Goal: Task Accomplishment & Management: Manage account settings

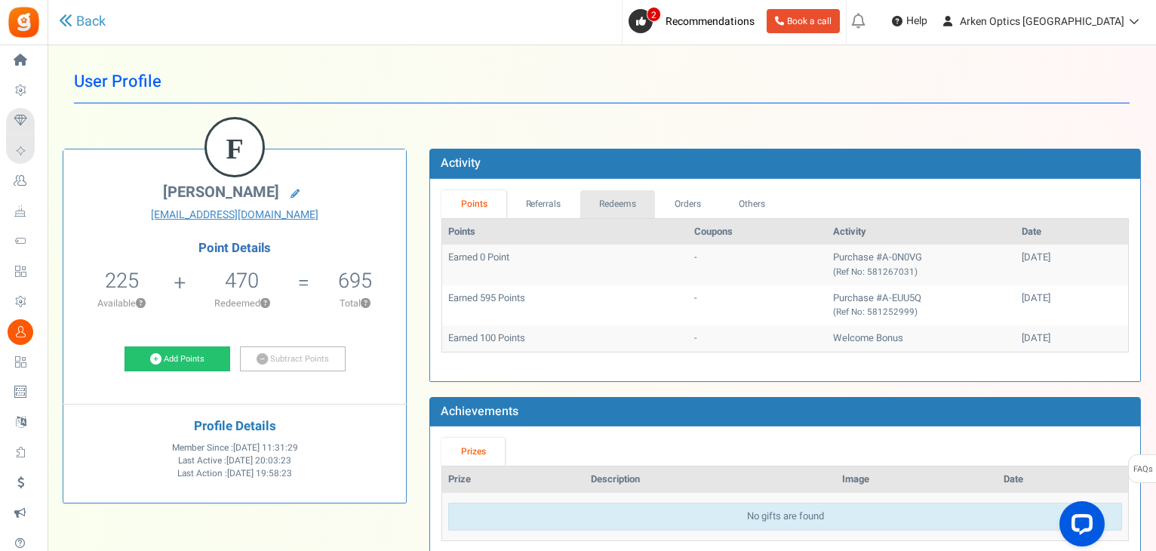
click at [622, 204] on link "Redeems" at bounding box center [617, 204] width 75 height 28
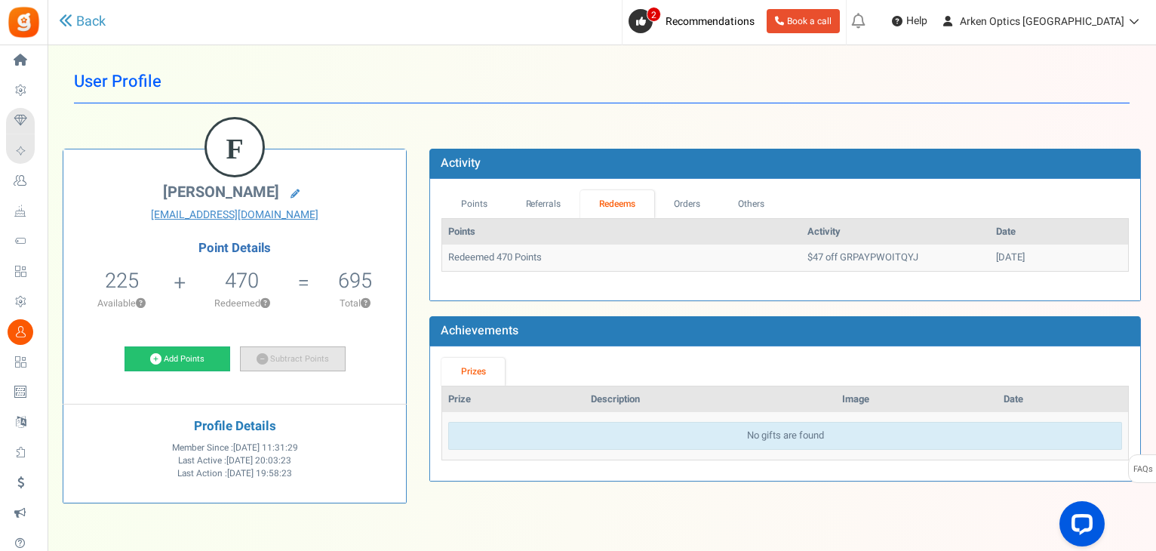
click at [293, 352] on link "Subtract Points" at bounding box center [293, 359] width 106 height 26
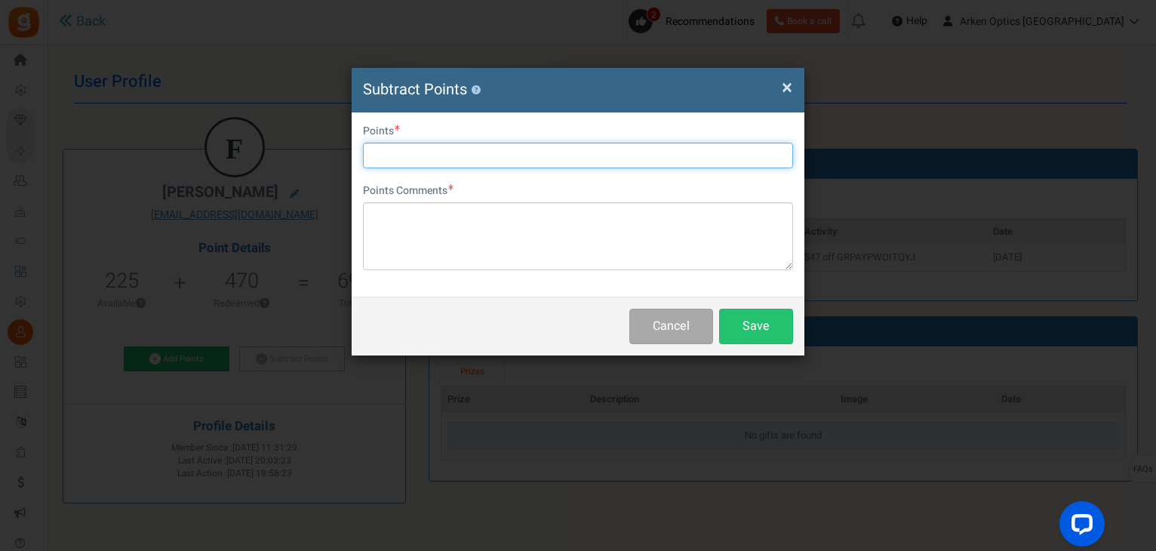
click at [489, 154] on input "text" at bounding box center [578, 156] width 430 height 26
type input "220"
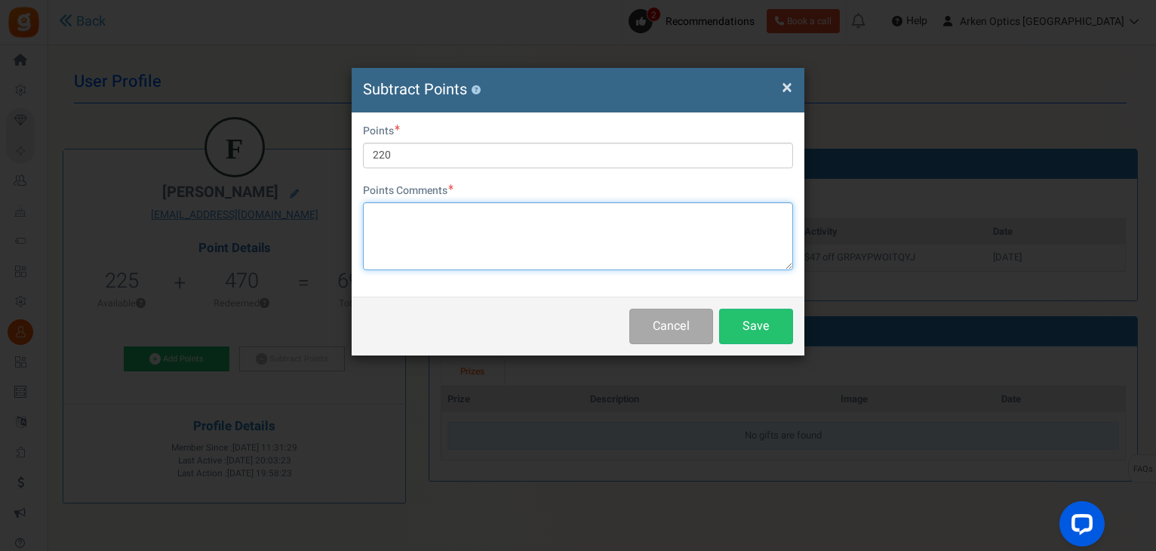
click at [467, 239] on textarea at bounding box center [578, 236] width 430 height 68
paste textarea "A-0N0VG"
type textarea "A-0N0VG"
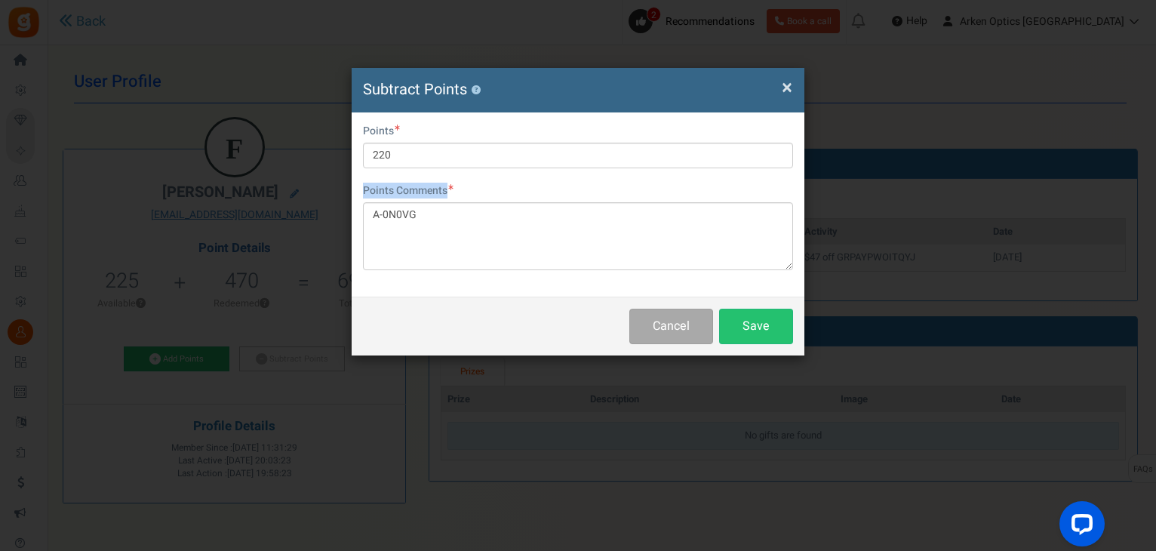
drag, startPoint x: 338, startPoint y: 202, endPoint x: 346, endPoint y: 204, distance: 8.4
click at [340, 201] on div "× Close Subtract Points ? User Email [EMAIL_ADDRESS][DOMAIN_NAME] Points 220 Po…" at bounding box center [578, 275] width 1156 height 551
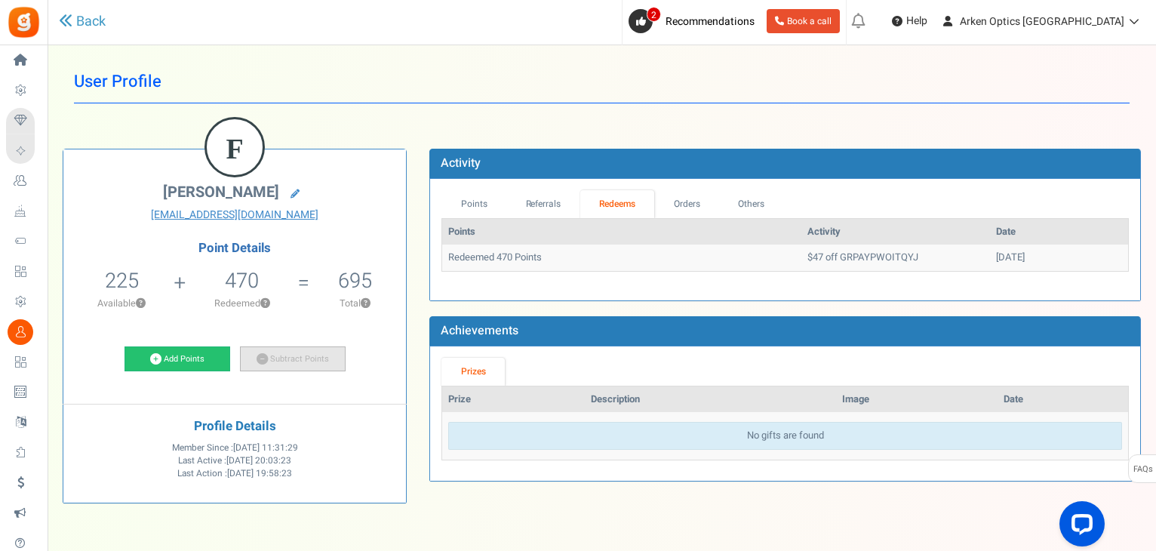
click at [280, 360] on link "Subtract Points" at bounding box center [293, 359] width 106 height 26
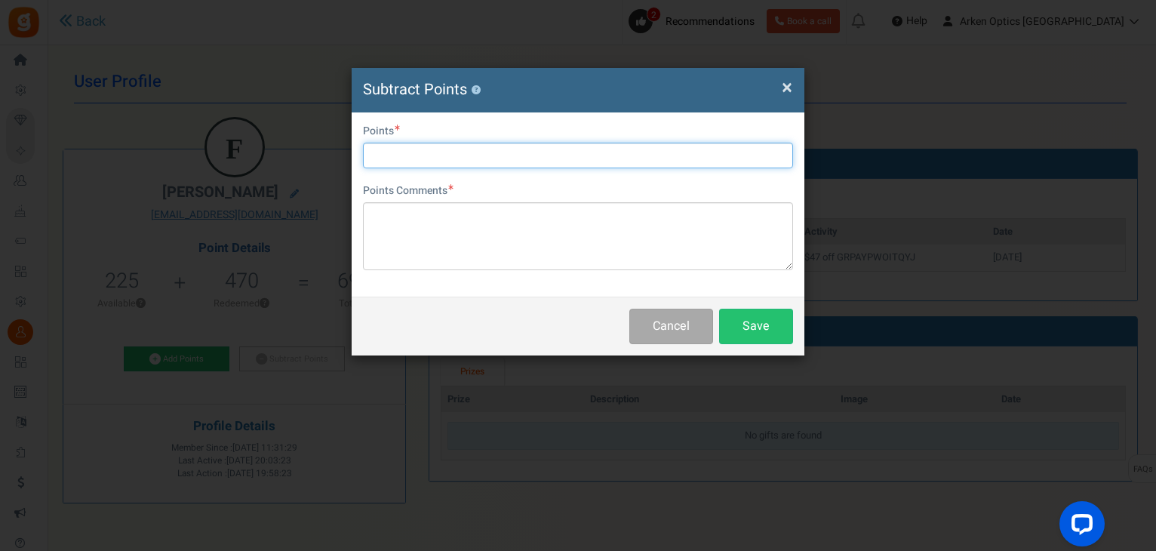
click at [454, 146] on input "text" at bounding box center [578, 156] width 430 height 26
type input "220"
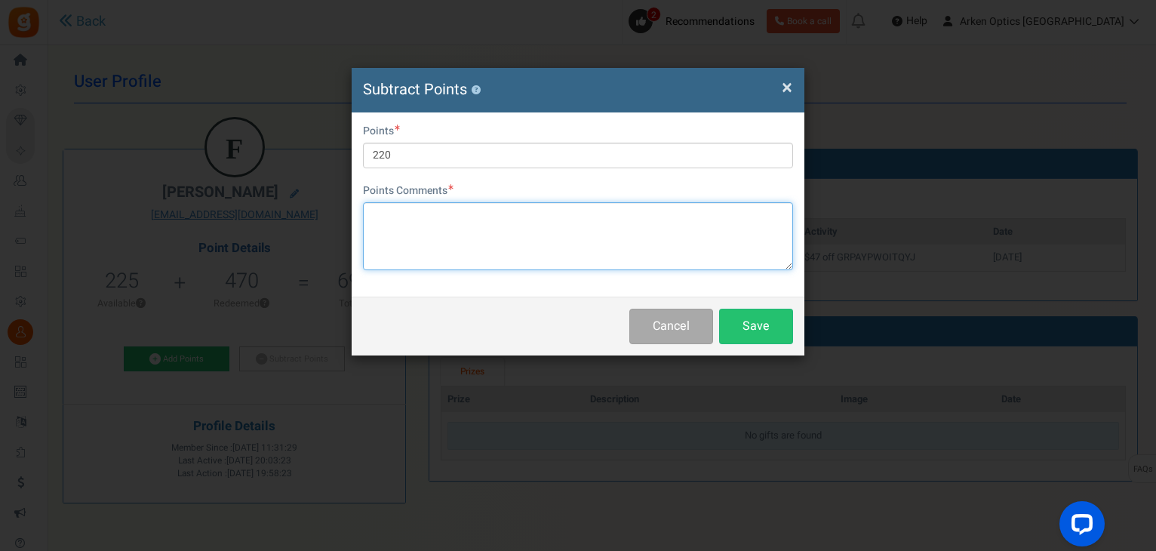
click at [456, 223] on textarea at bounding box center [578, 236] width 430 height 68
paste textarea "A-0N0VG"
click at [374, 214] on textarea "A-0N0VG" at bounding box center [578, 236] width 430 height 68
click at [544, 223] on textarea "applied to A-0N0VG" at bounding box center [578, 236] width 430 height 68
type textarea "applied to A-0N0VG - KN"
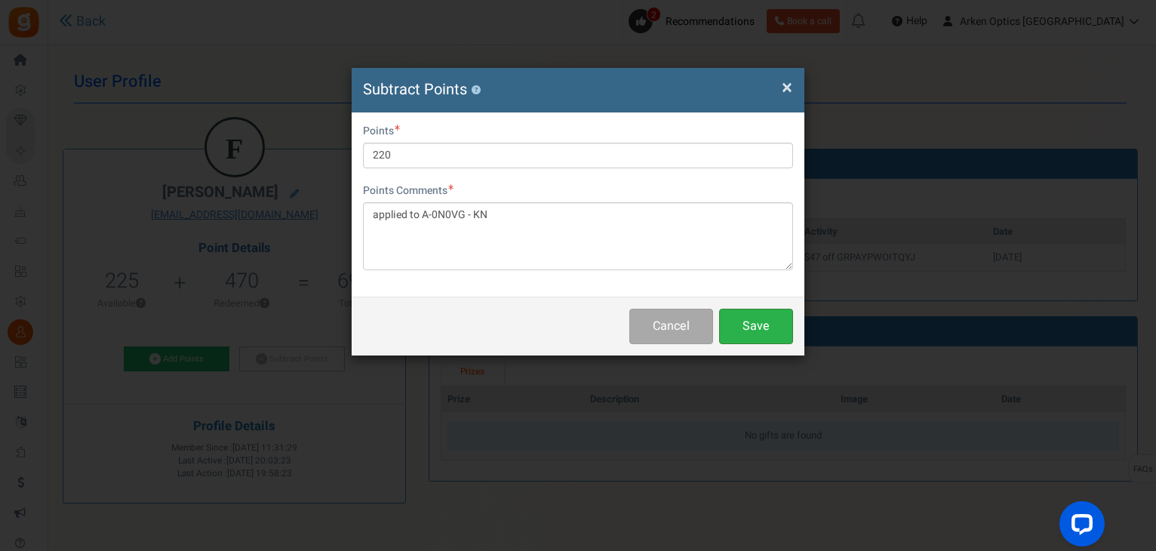
click at [770, 330] on button "Save" at bounding box center [756, 326] width 74 height 35
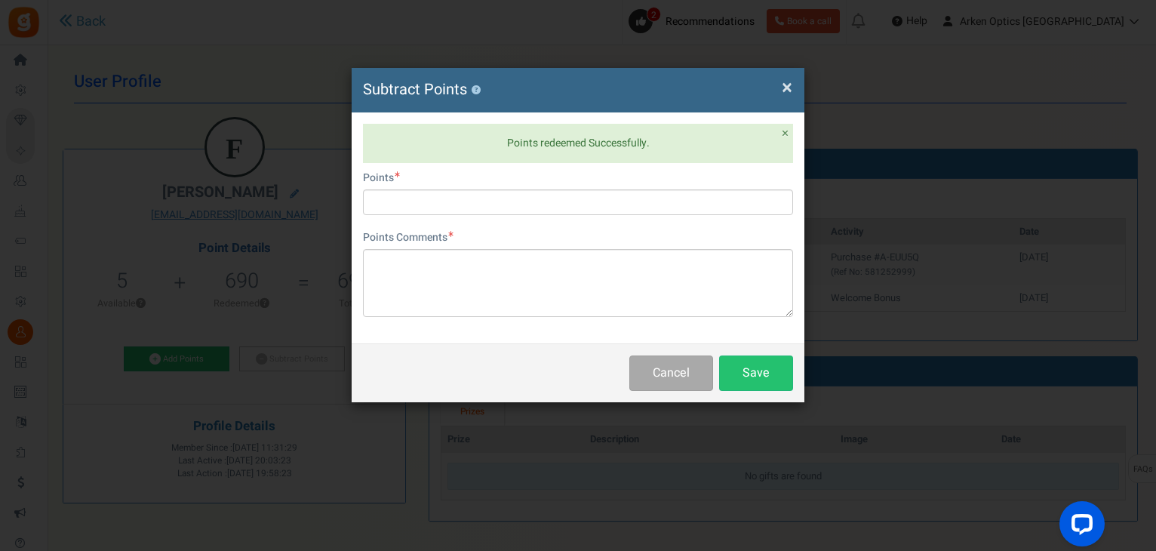
click at [788, 85] on span "×" at bounding box center [787, 87] width 11 height 29
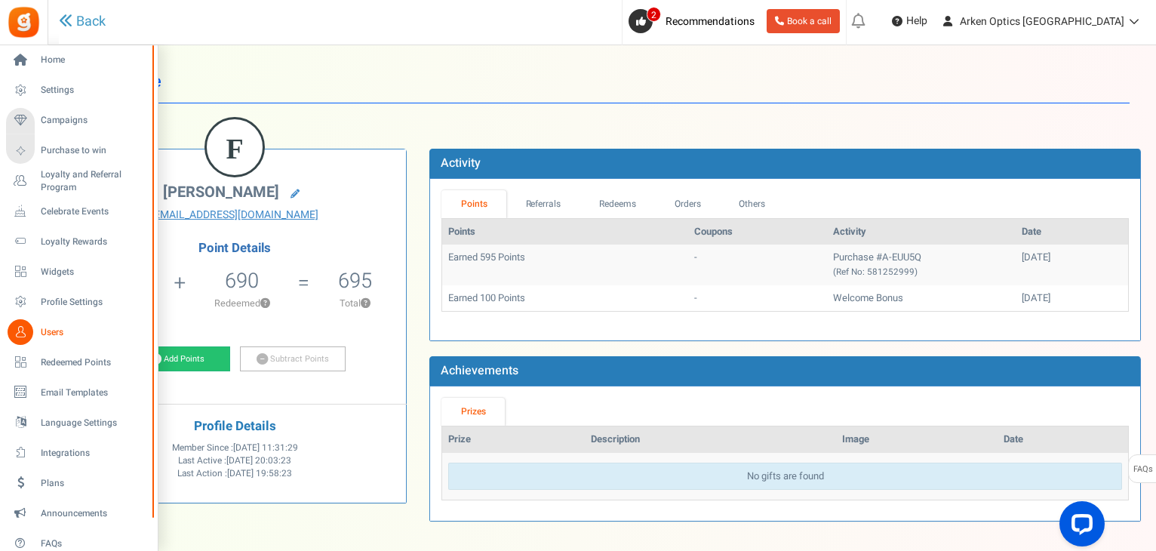
click at [57, 329] on span "Users" at bounding box center [94, 332] width 106 height 13
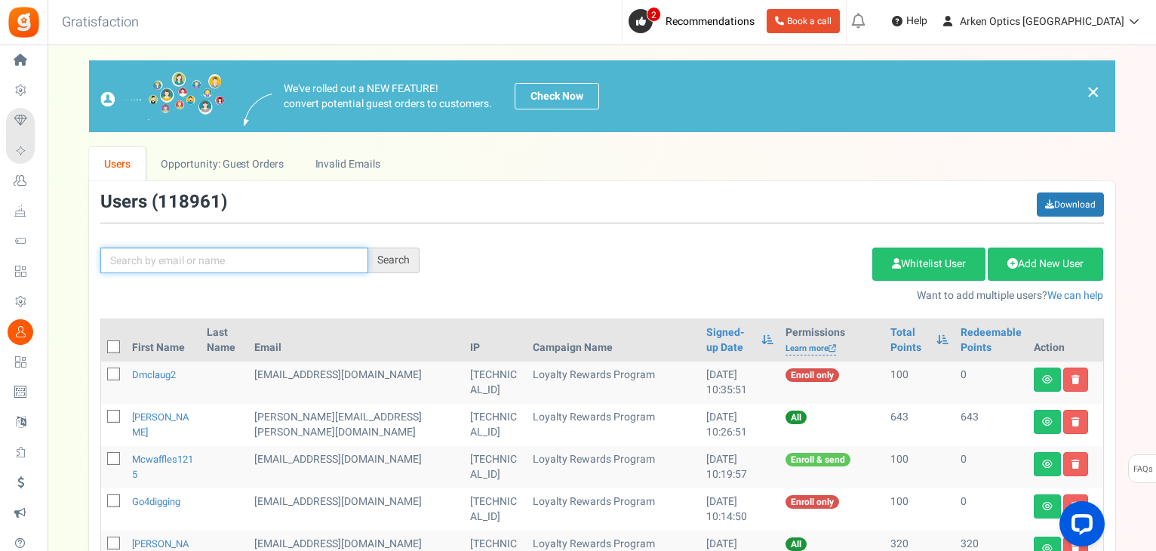
click at [133, 257] on input "text" at bounding box center [234, 261] width 268 height 26
paste input "[EMAIL_ADDRESS][DOMAIN_NAME]"
type input "[EMAIL_ADDRESS][DOMAIN_NAME]"
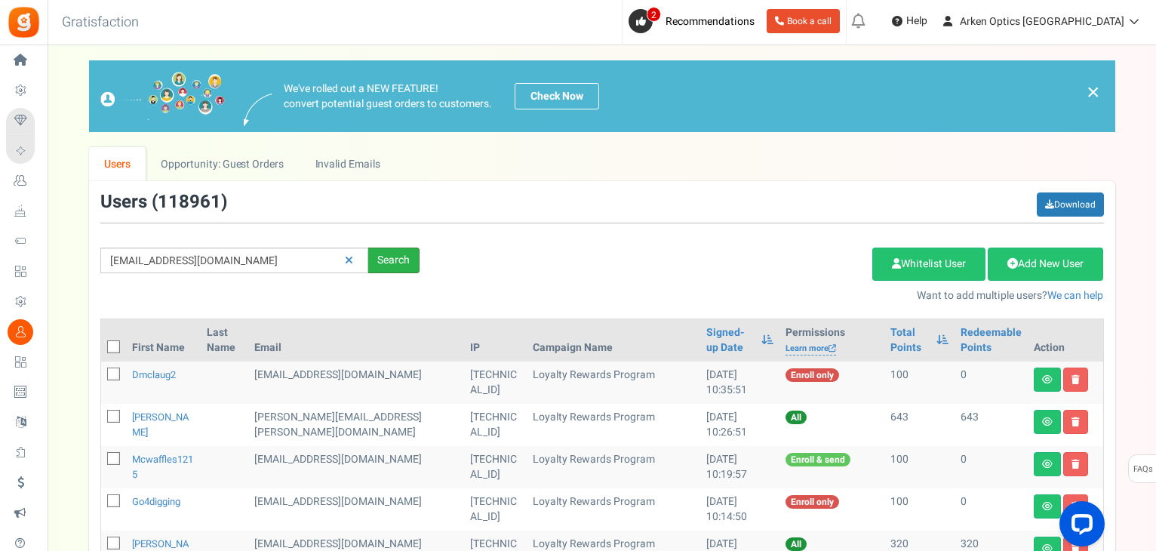
click at [377, 252] on div "Search" at bounding box center [393, 261] width 51 height 26
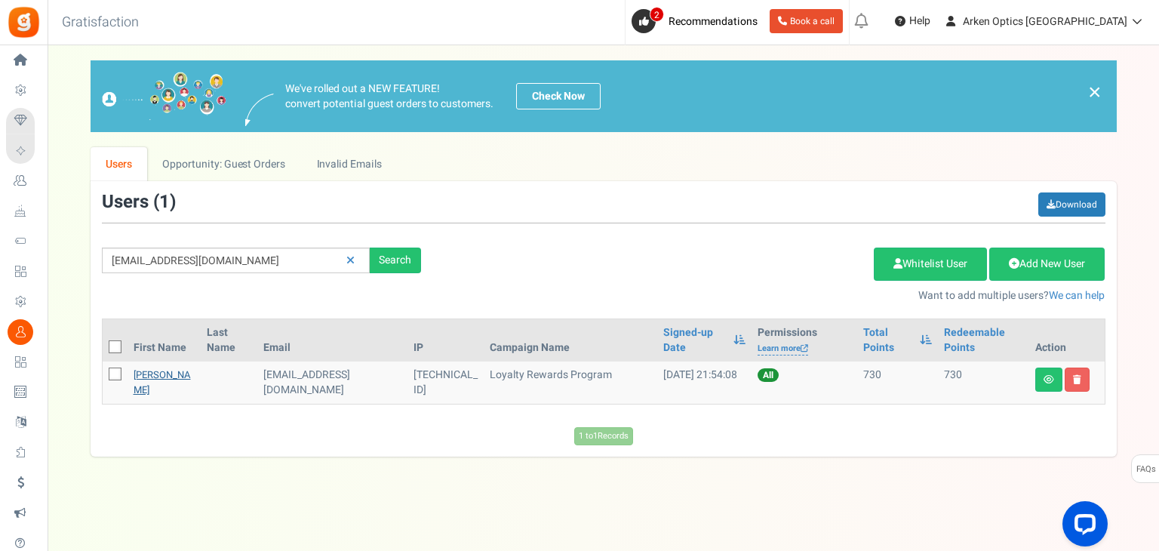
click at [163, 367] on link "[PERSON_NAME]" at bounding box center [162, 381] width 57 height 29
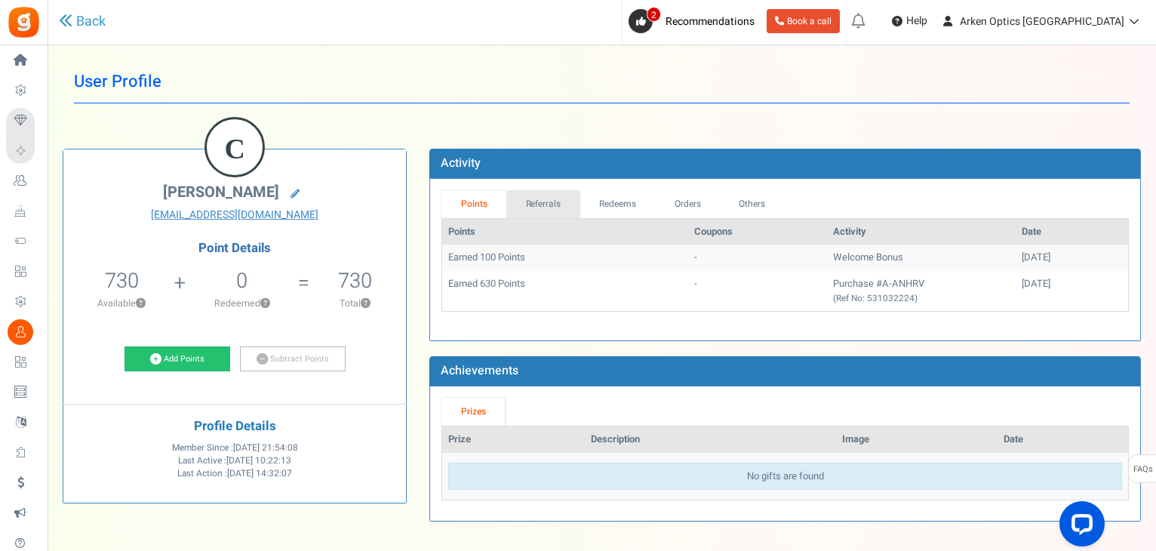
click at [546, 194] on link "Referrals" at bounding box center [543, 204] width 74 height 28
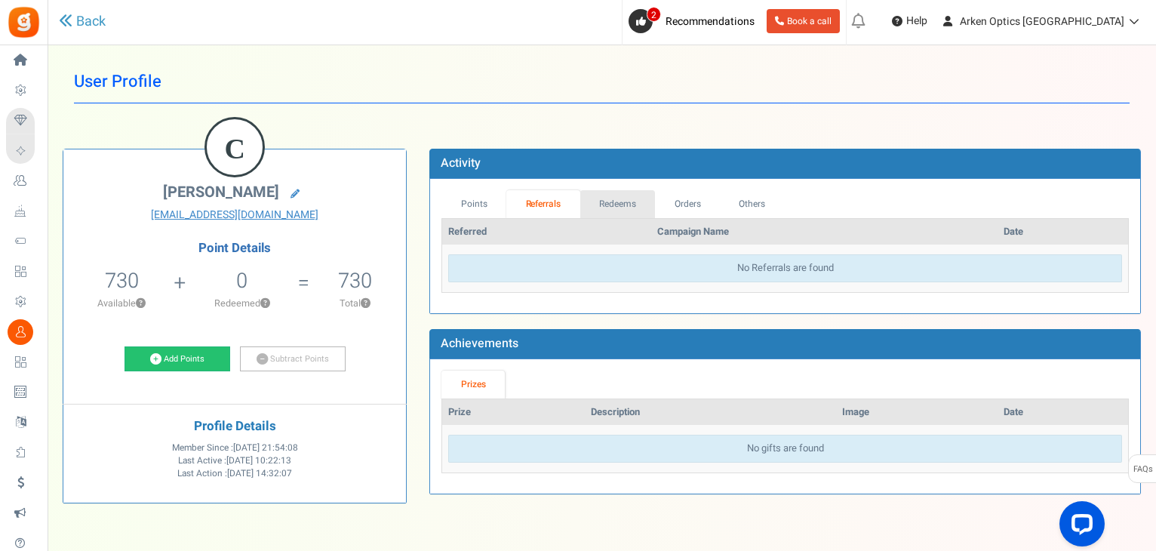
click at [629, 200] on link "Redeems" at bounding box center [617, 204] width 75 height 28
click at [481, 199] on link "Points" at bounding box center [473, 204] width 65 height 28
